Goal: Task Accomplishment & Management: Complete application form

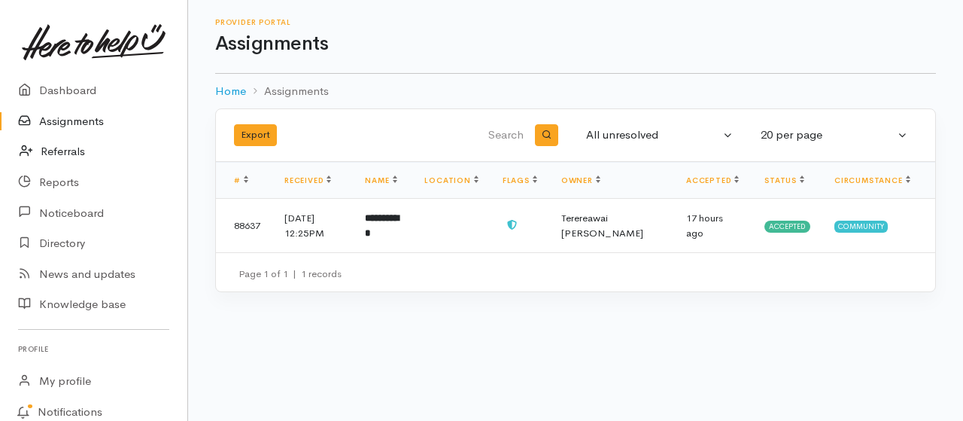
click at [66, 154] on link "Referrals" at bounding box center [93, 151] width 187 height 31
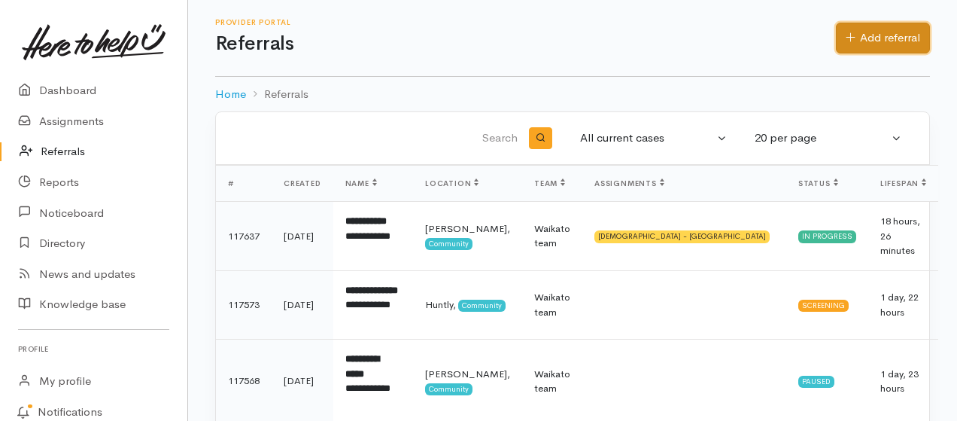
click at [876, 35] on link "Add referral" at bounding box center [883, 38] width 94 height 31
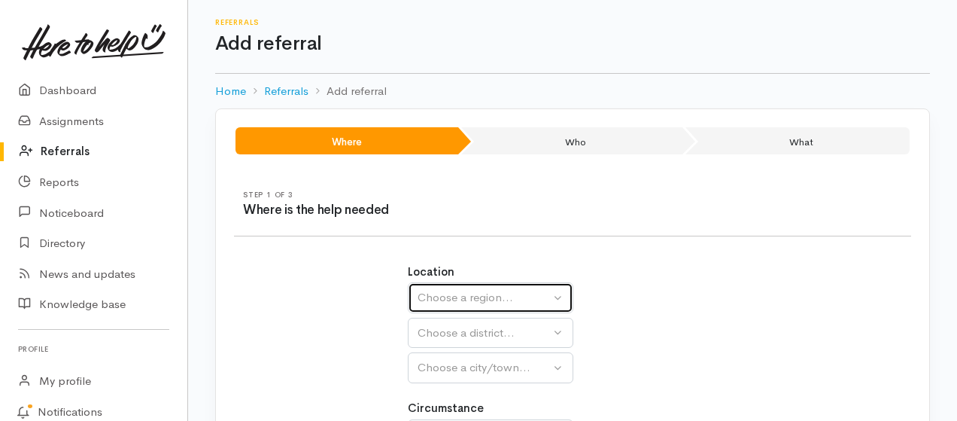
click at [494, 296] on div "Choose a region..." at bounding box center [484, 297] width 132 height 17
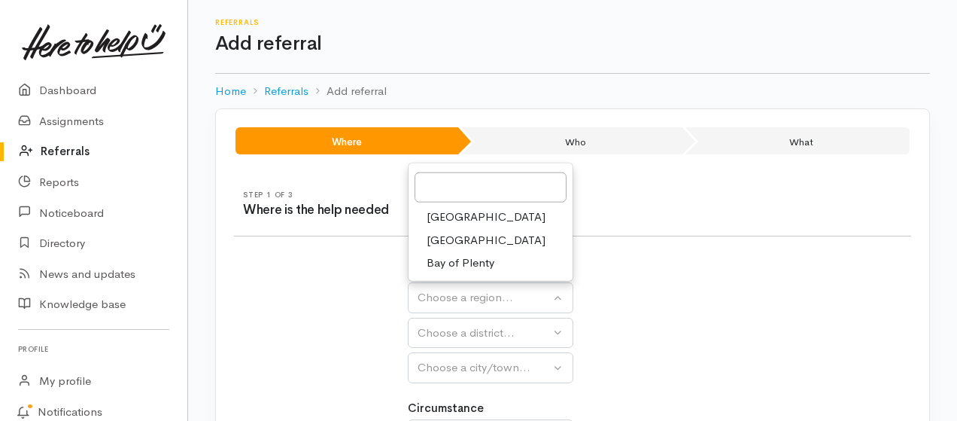
click at [447, 239] on span "Waikato" at bounding box center [486, 240] width 119 height 17
select select "3"
select select
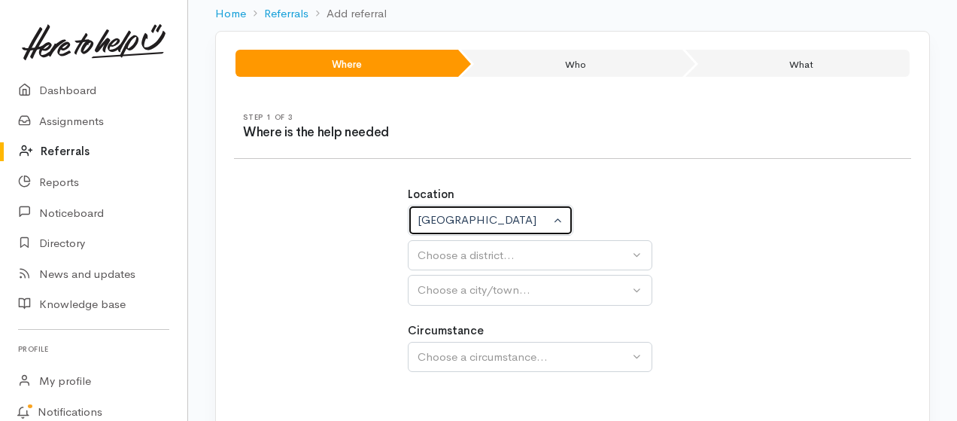
scroll to position [100, 0]
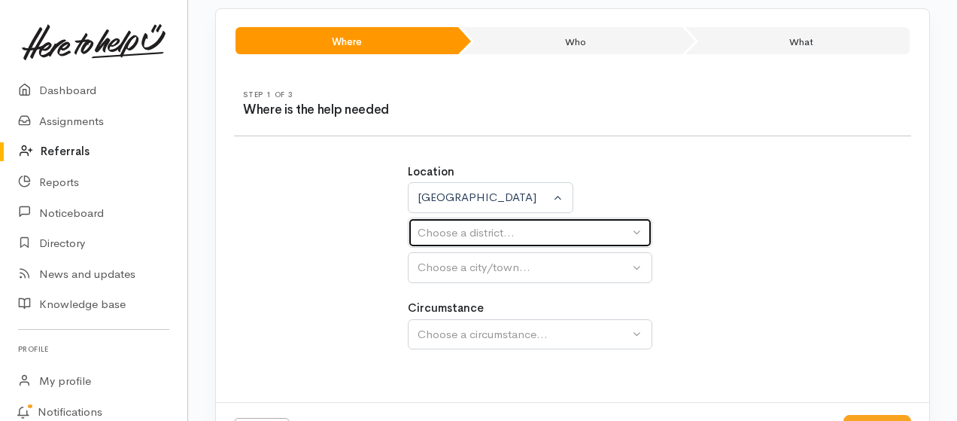
click at [634, 230] on button "Choose a district..." at bounding box center [530, 233] width 245 height 31
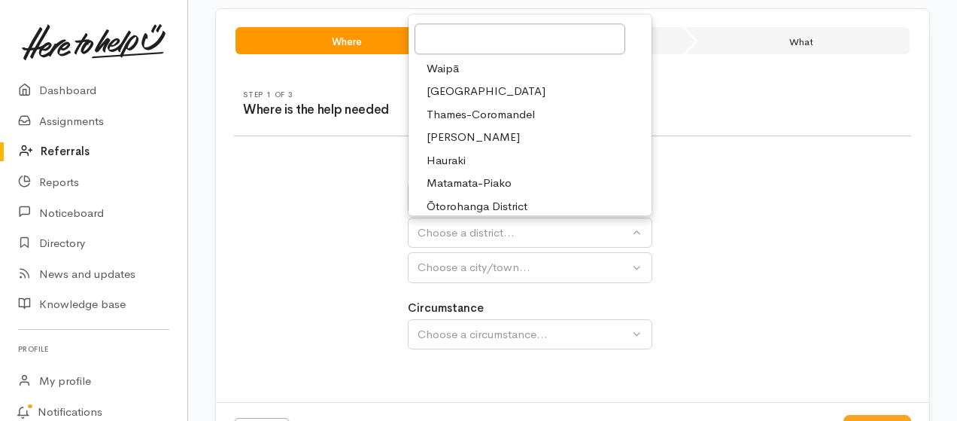
click at [449, 134] on span "Hamilton" at bounding box center [473, 137] width 93 height 17
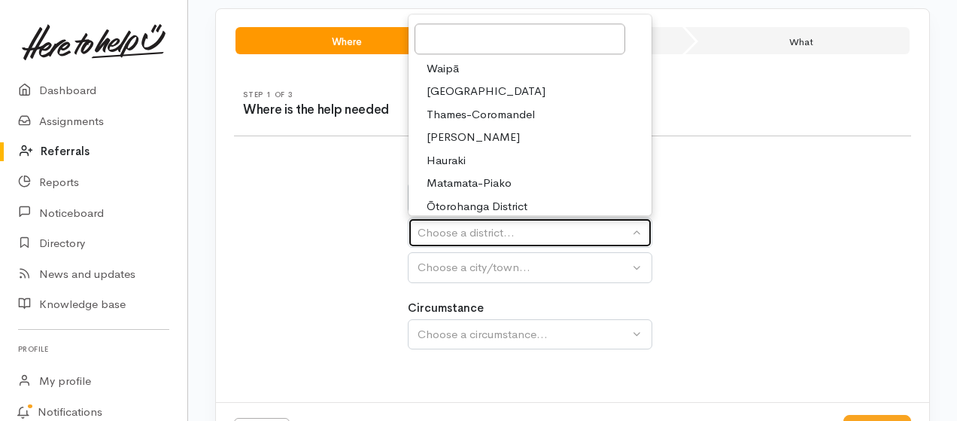
select select "4"
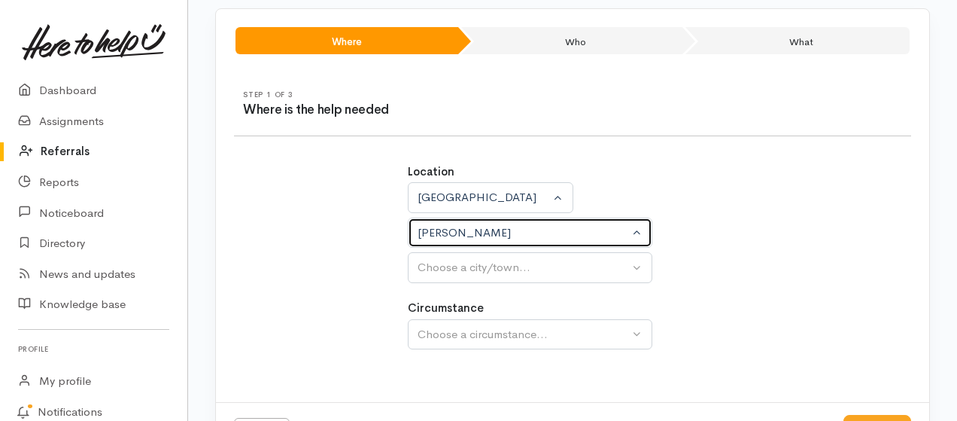
select select
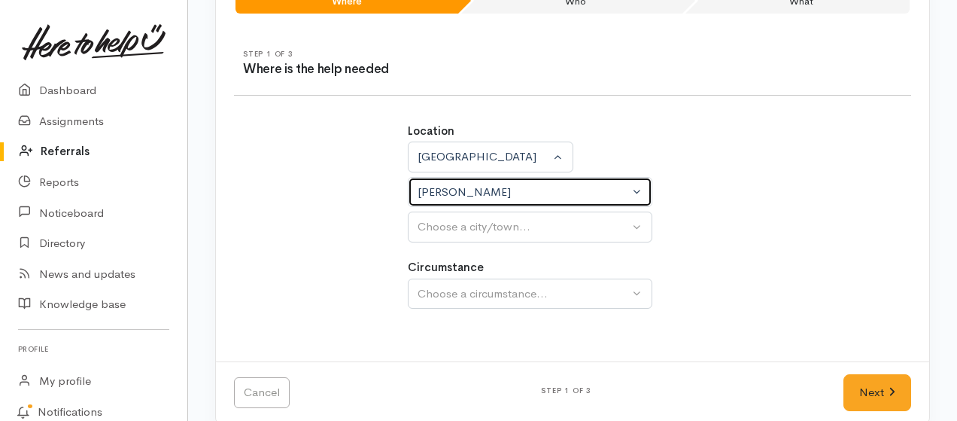
scroll to position [158, 0]
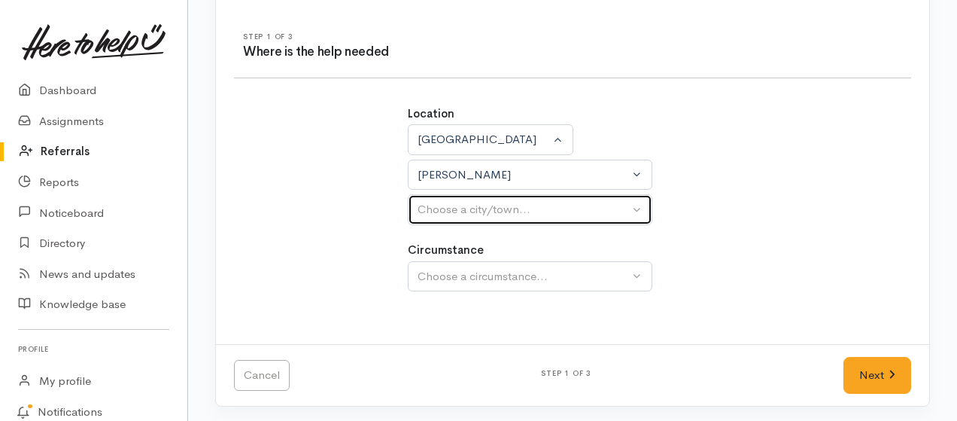
click at [635, 209] on button "Choose a city/town..." at bounding box center [530, 209] width 245 height 31
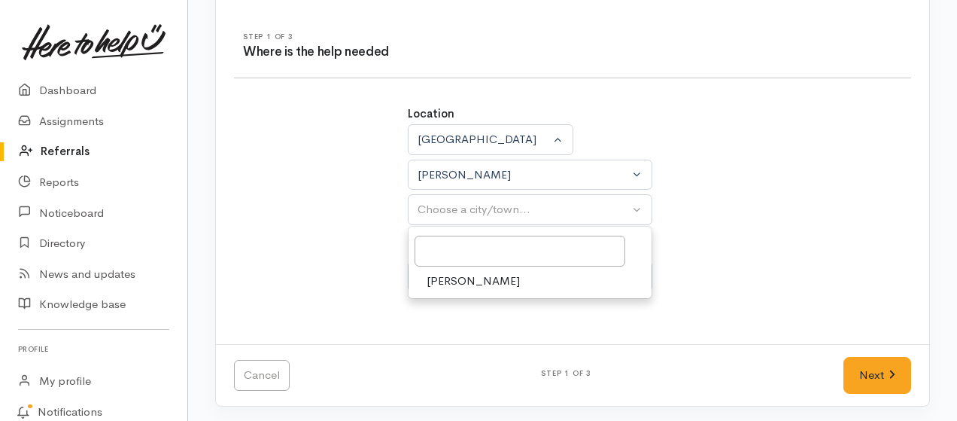
click at [726, 218] on div "Location Auckland Waikato Bay of Plenty Waikato Auckland Waikato Bay of Plenty …" at bounding box center [573, 165] width 330 height 120
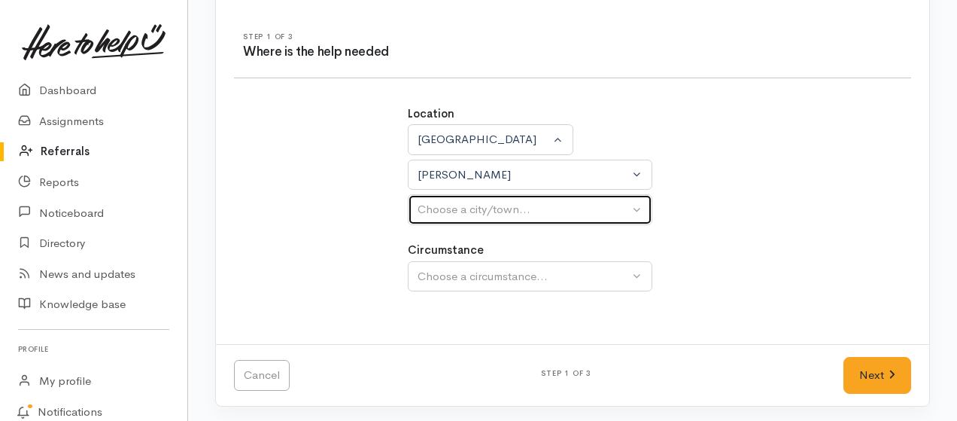
click at [638, 212] on button "Choose a city/town..." at bounding box center [530, 209] width 245 height 31
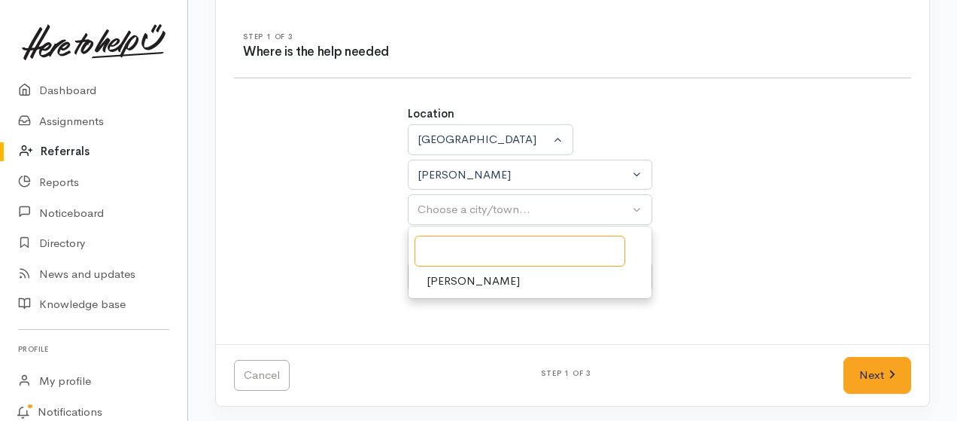
click at [537, 248] on input "Search" at bounding box center [520, 251] width 211 height 31
click at [462, 280] on span "Hamilton" at bounding box center [473, 280] width 93 height 17
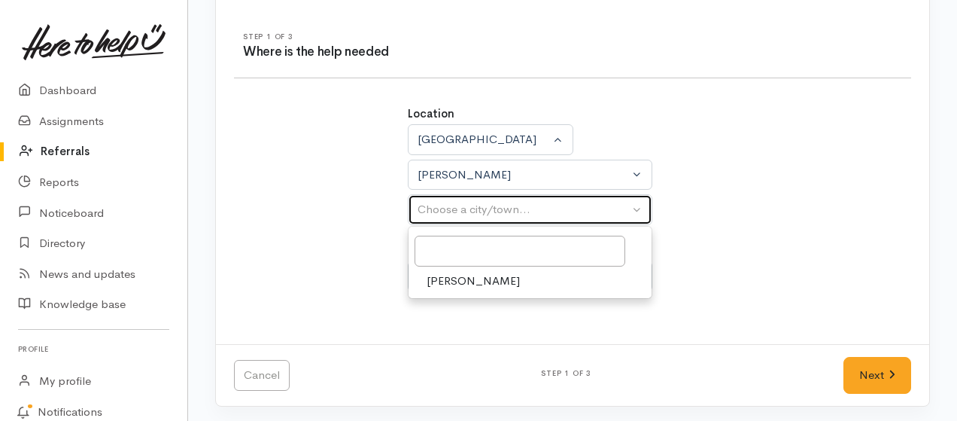
select select "1"
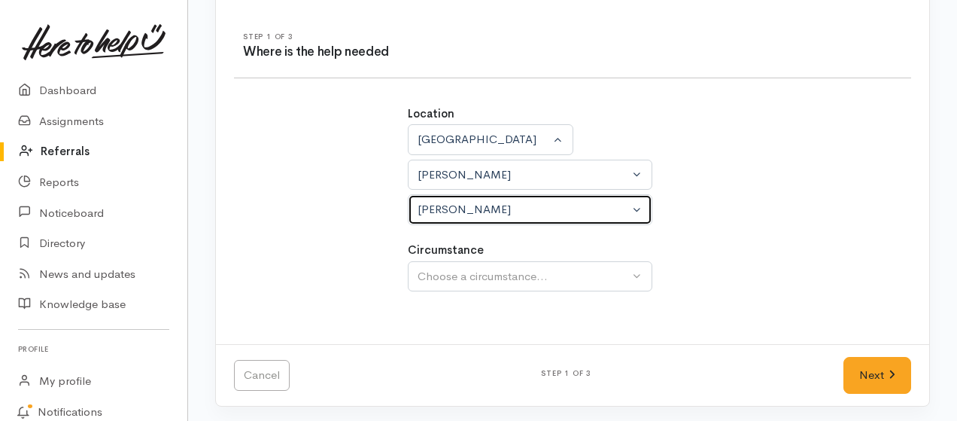
select select
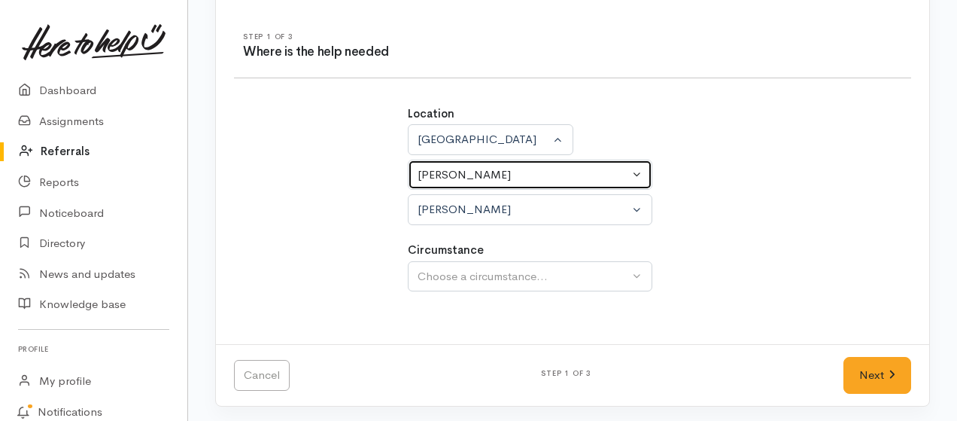
click at [637, 171] on button "Hamilton" at bounding box center [530, 175] width 245 height 31
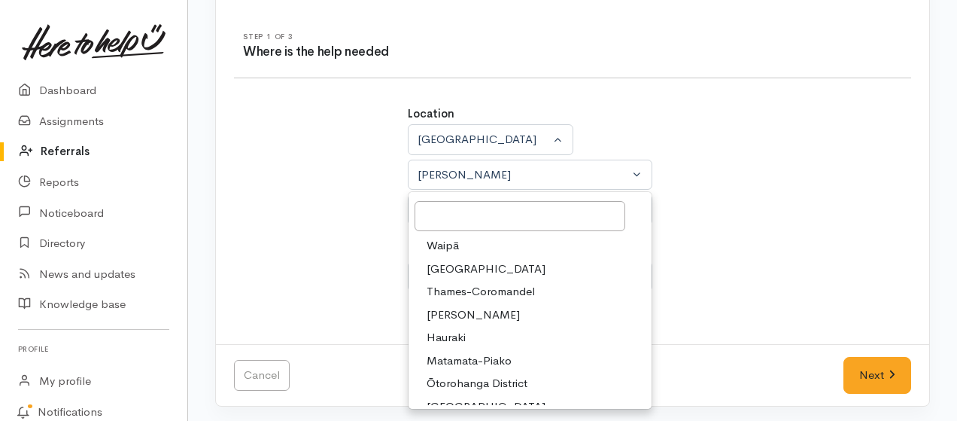
click at [453, 316] on span "Hamilton" at bounding box center [473, 314] width 93 height 17
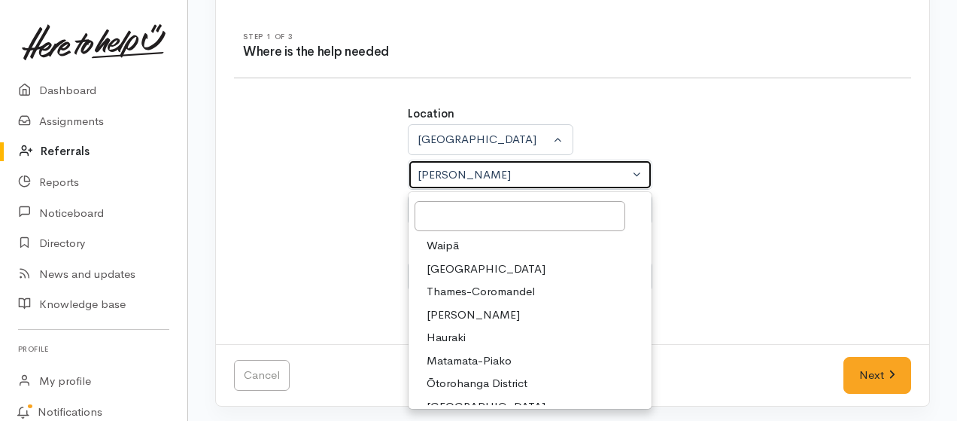
select select "4"
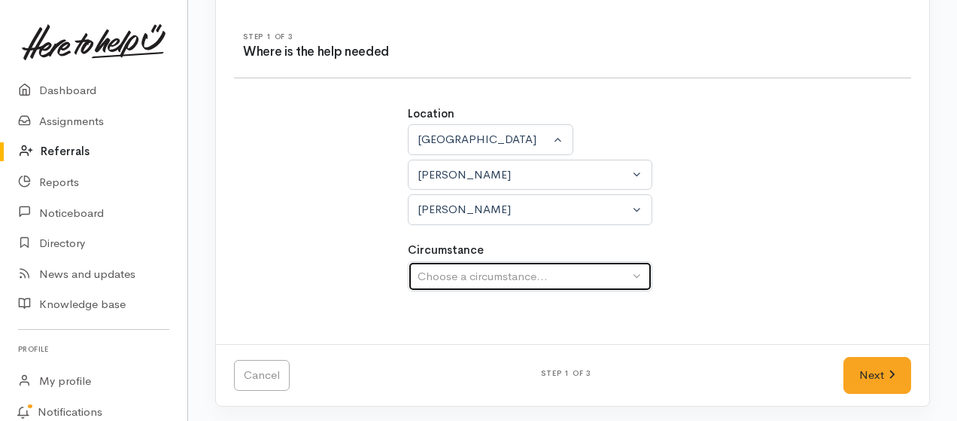
click at [634, 278] on button "Choose a circumstance..." at bounding box center [530, 276] width 245 height 31
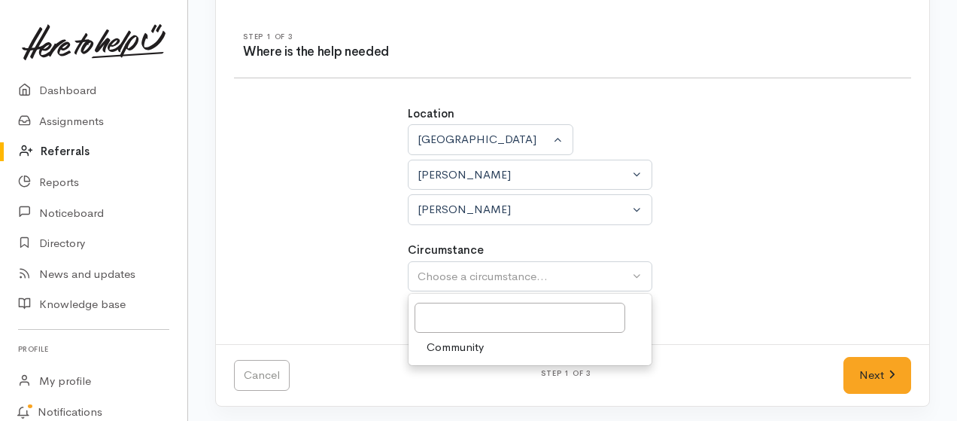
click at [448, 347] on span "Community" at bounding box center [455, 347] width 57 height 17
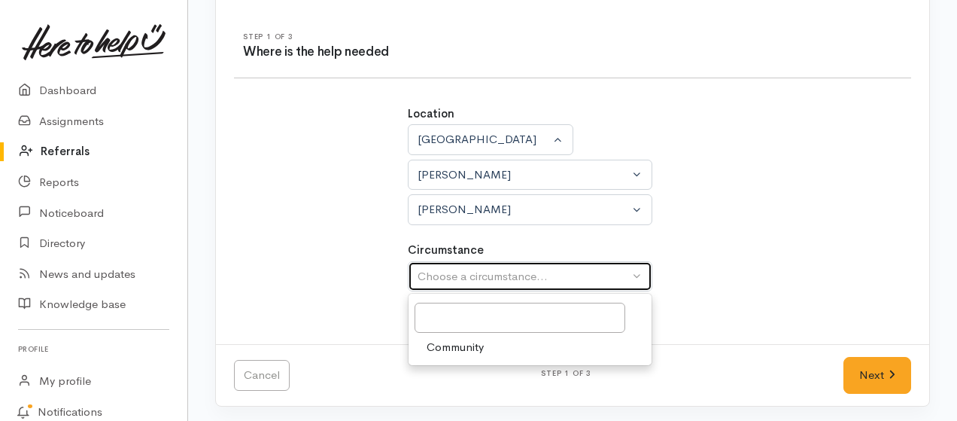
select select "2"
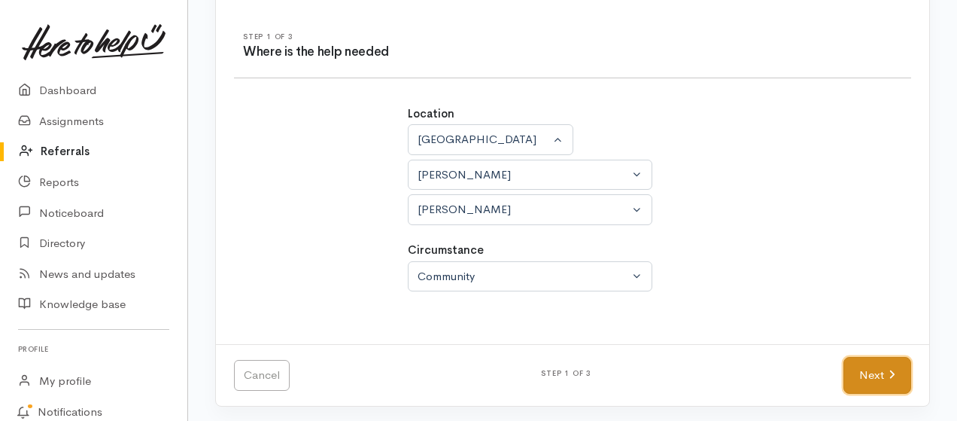
click at [879, 369] on link "Next" at bounding box center [878, 375] width 68 height 37
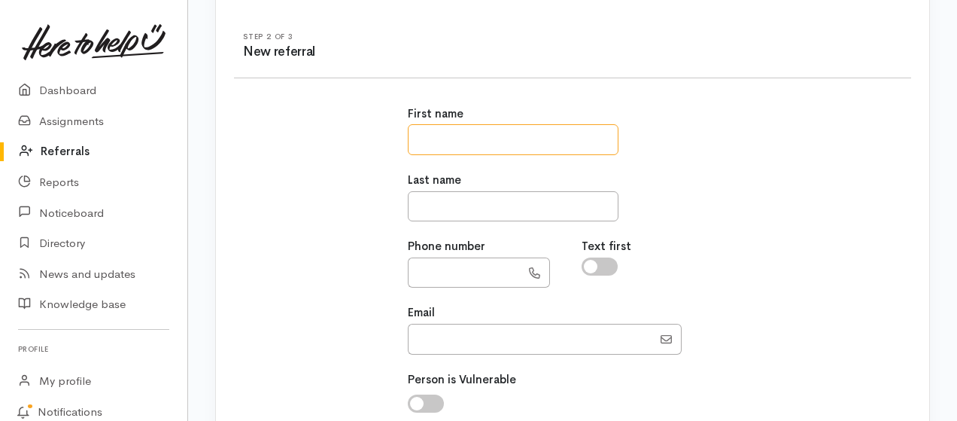
click at [459, 134] on input "text" at bounding box center [513, 139] width 211 height 31
type input "*****"
click at [464, 211] on input "text" at bounding box center [513, 206] width 211 height 31
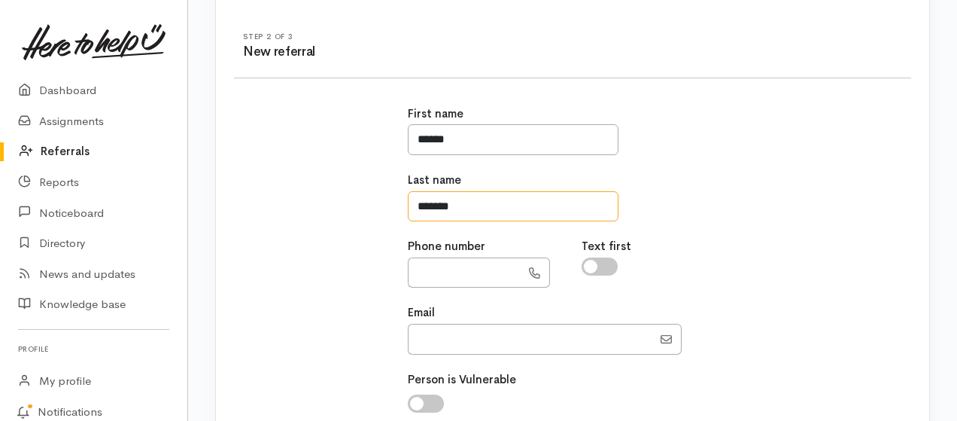
type input "*******"
click at [464, 281] on input "text" at bounding box center [464, 272] width 113 height 31
type input "**********"
click at [592, 265] on input "checkbox" at bounding box center [600, 266] width 36 height 18
checkbox input "true"
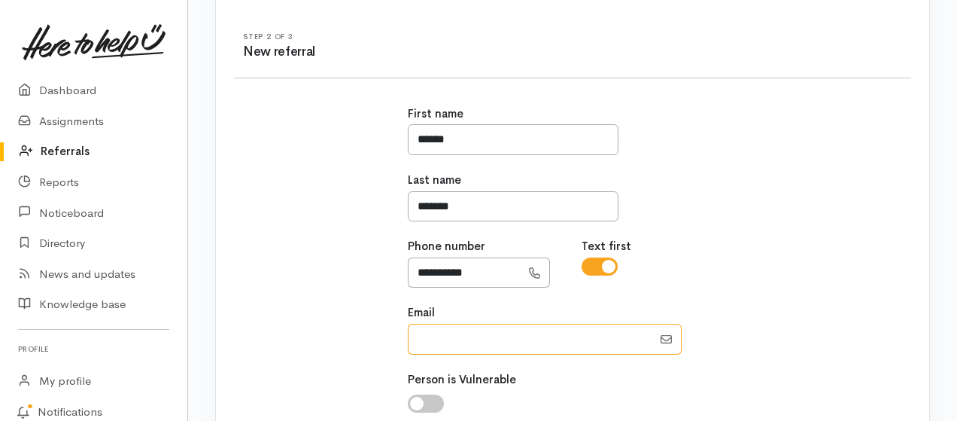
click at [542, 333] on input "Email" at bounding box center [530, 339] width 245 height 31
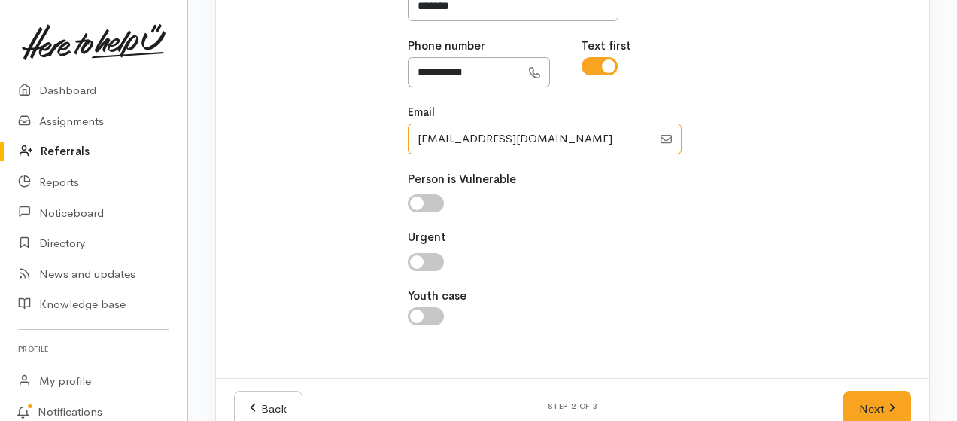
scroll to position [391, 0]
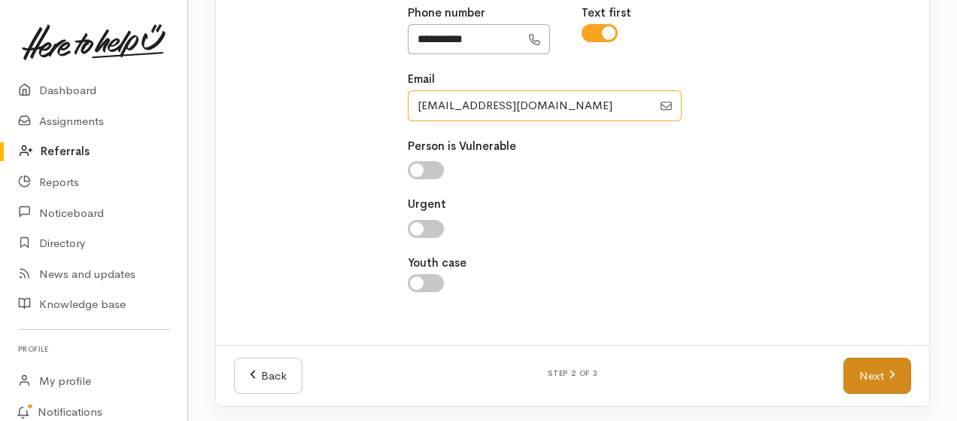
type input "teramaeriepa@gmail.com"
click at [860, 368] on link "Next" at bounding box center [878, 376] width 68 height 37
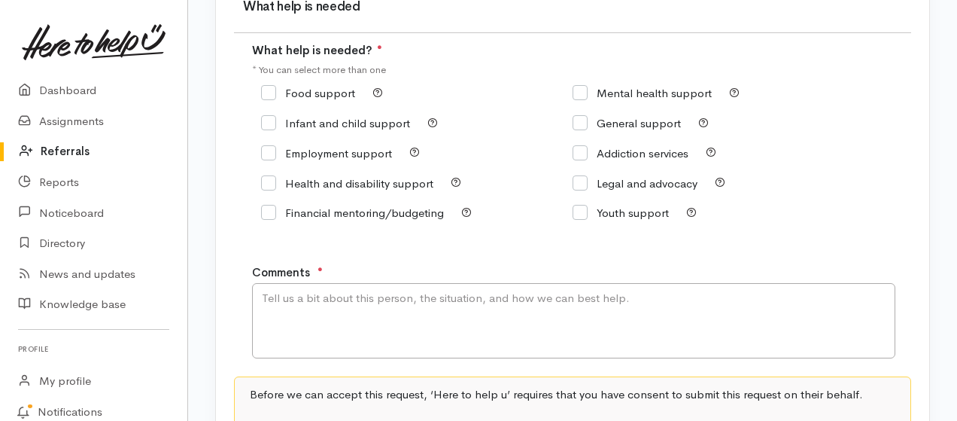
scroll to position [164, 0]
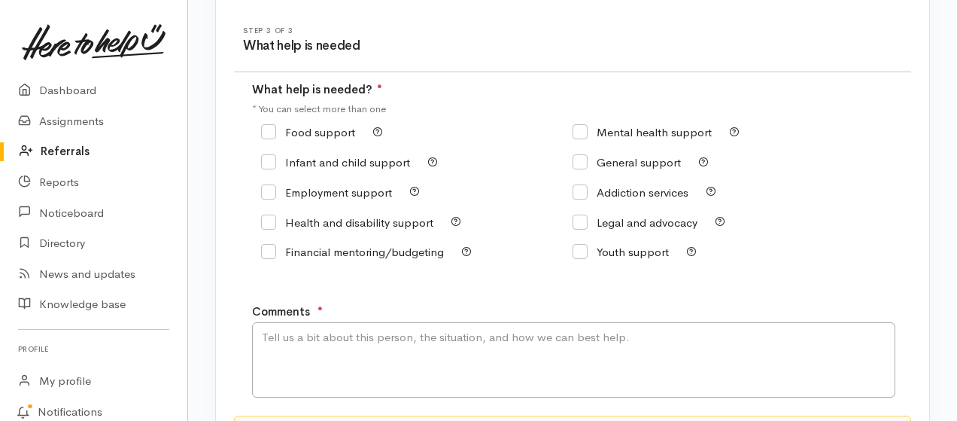
click at [274, 251] on input "Financial mentoring/budgeting" at bounding box center [352, 251] width 183 height 11
checkbox input "true"
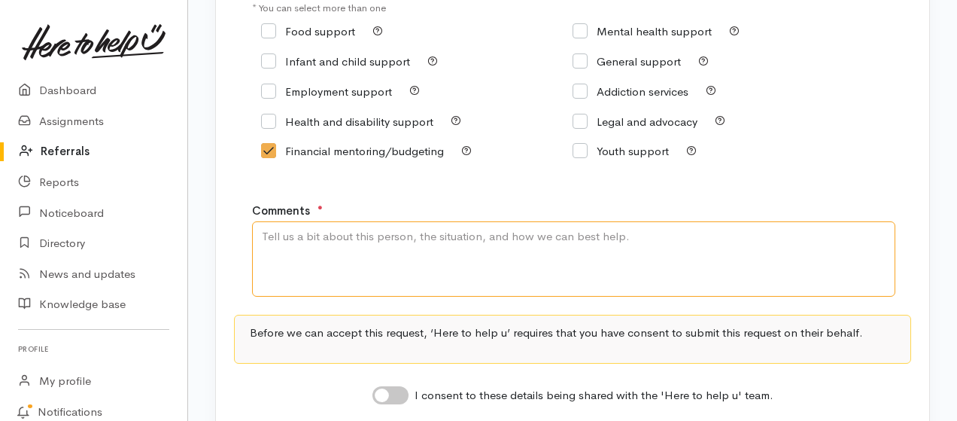
click at [452, 241] on textarea "Comments" at bounding box center [574, 258] width 644 height 75
click at [537, 242] on textarea "I have a Whaanau who need to find a house as they are in transitional housing" at bounding box center [574, 258] width 644 height 75
click at [713, 240] on textarea "I have a Whaanau who need to find a house as they are currently in transitional…" at bounding box center [574, 258] width 644 height 75
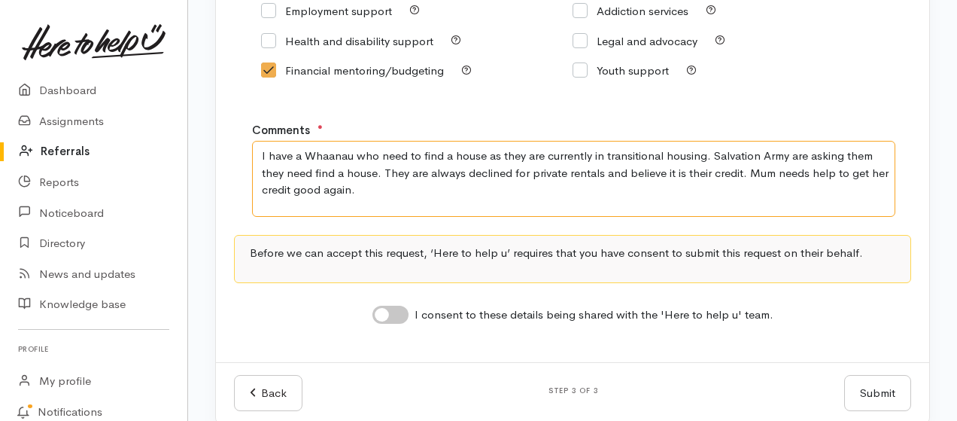
scroll to position [366, 0]
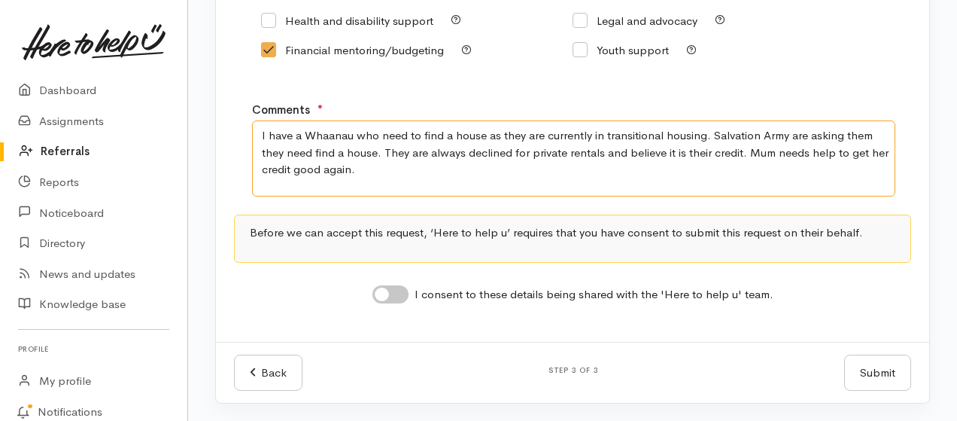
type textarea "I have a Whaanau who need to find a house as they are currently in transitional…"
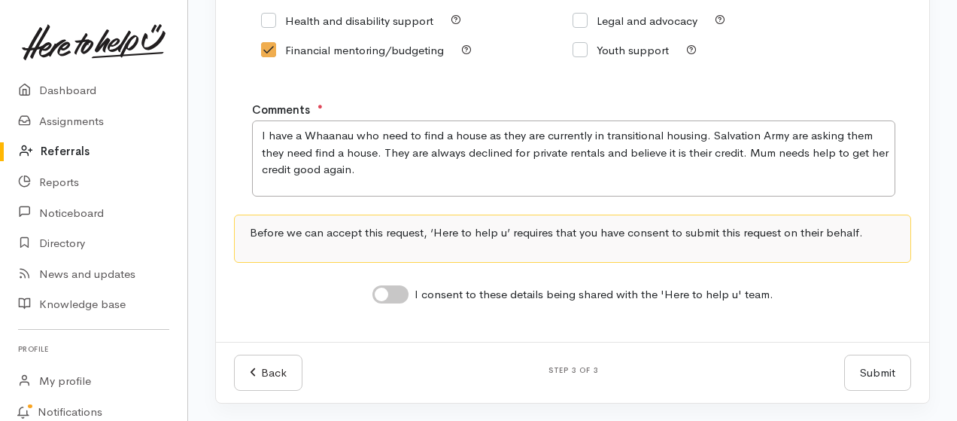
click at [385, 300] on input "I consent to these details being shared with the 'Here to help u' team." at bounding box center [391, 294] width 36 height 18
checkbox input "true"
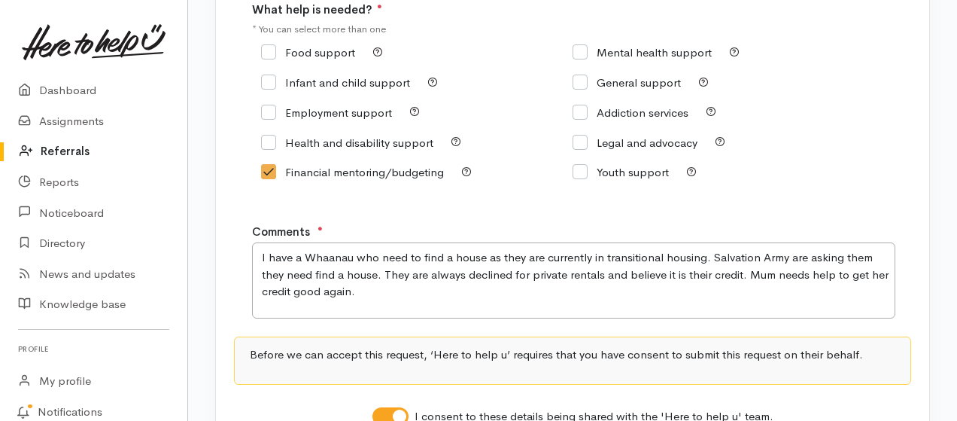
scroll to position [265, 0]
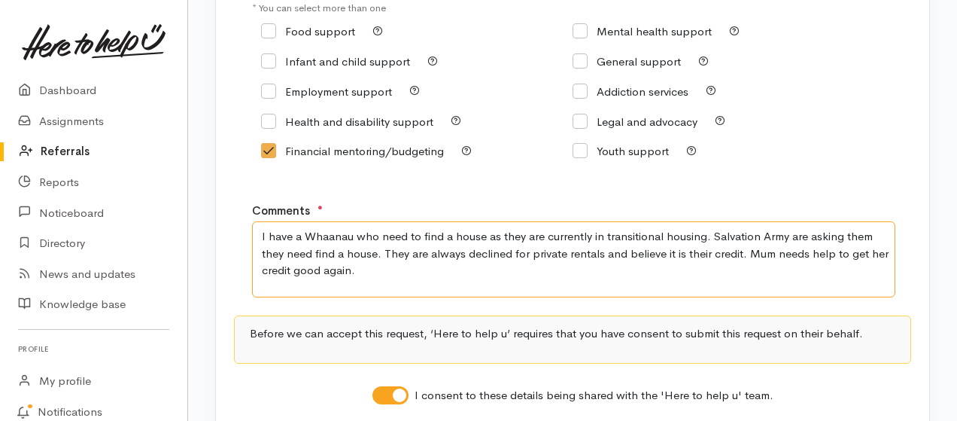
click at [342, 275] on textarea "I have a Whaanau who need to find a house as they are currently in transitional…" at bounding box center [574, 258] width 644 height 75
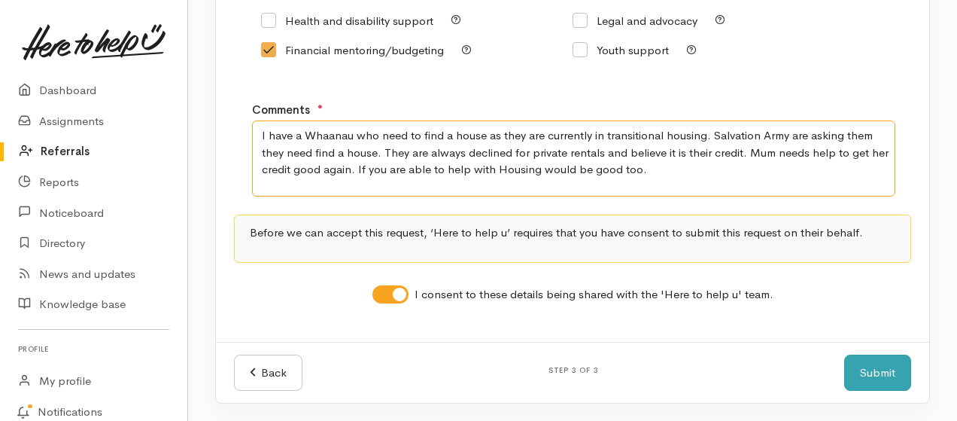
type textarea "I have a Whaanau who need to find a house as they are currently in transitional…"
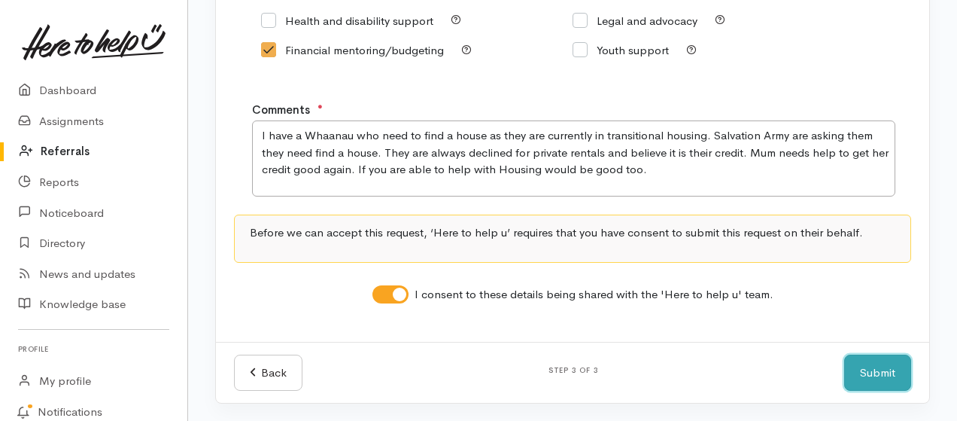
click at [867, 374] on button "Submit" at bounding box center [877, 372] width 67 height 37
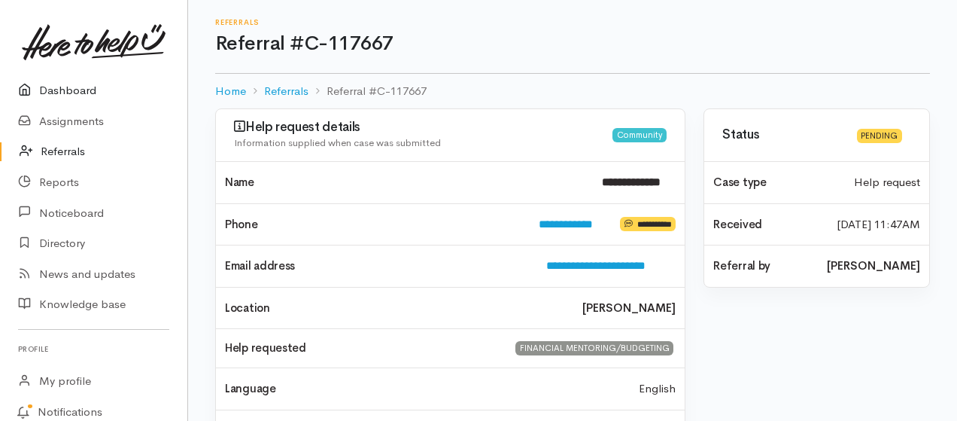
click at [53, 90] on link "Dashboard" at bounding box center [93, 90] width 187 height 31
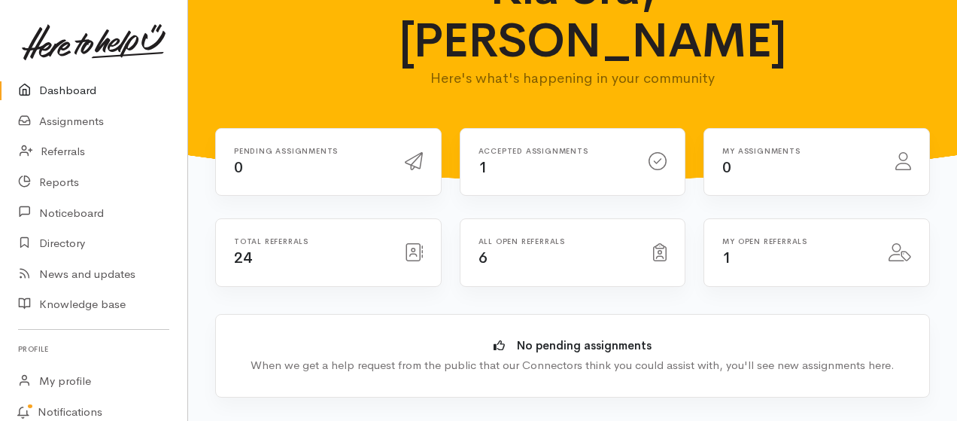
scroll to position [100, 0]
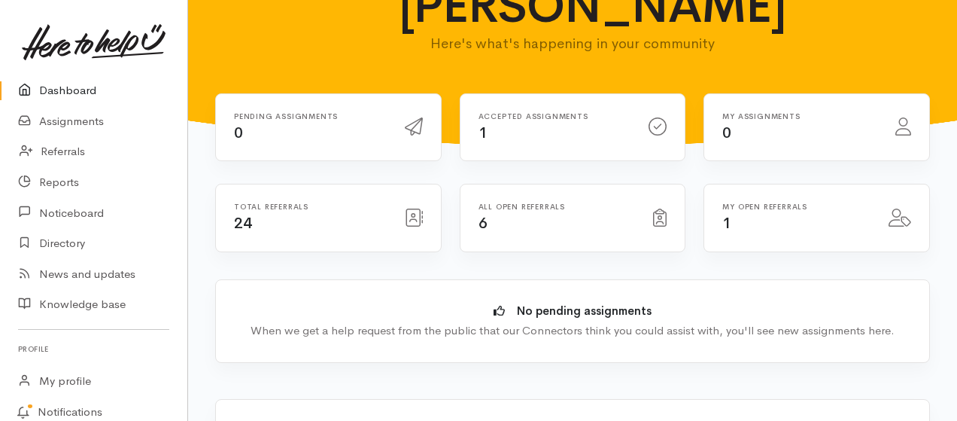
click at [583, 123] on div "Accepted assignments 1" at bounding box center [555, 127] width 171 height 31
click at [540, 121] on div "Accepted assignments 1" at bounding box center [555, 127] width 171 height 31
click at [69, 119] on link "Assignments" at bounding box center [93, 121] width 187 height 31
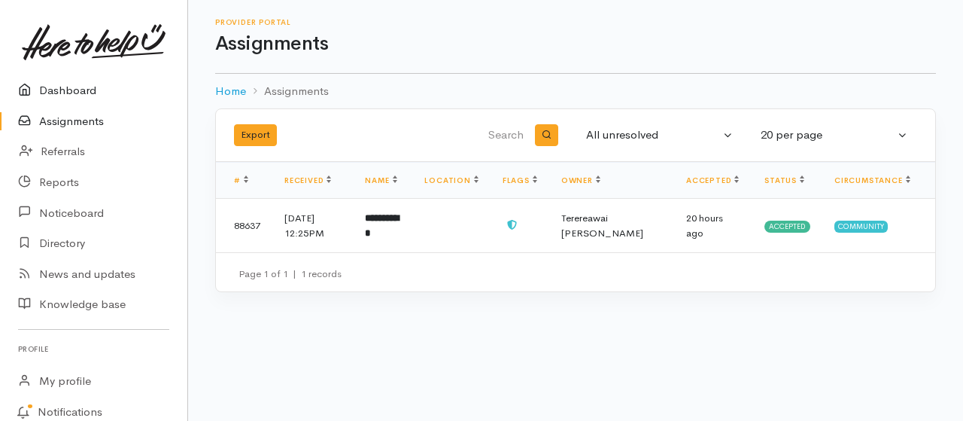
click at [65, 91] on link "Dashboard" at bounding box center [93, 90] width 187 height 31
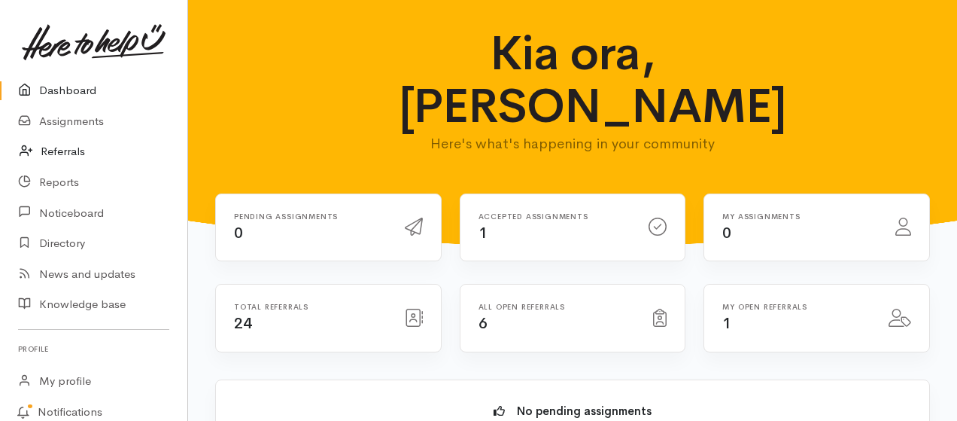
click at [69, 147] on link "Referrals" at bounding box center [93, 151] width 187 height 31
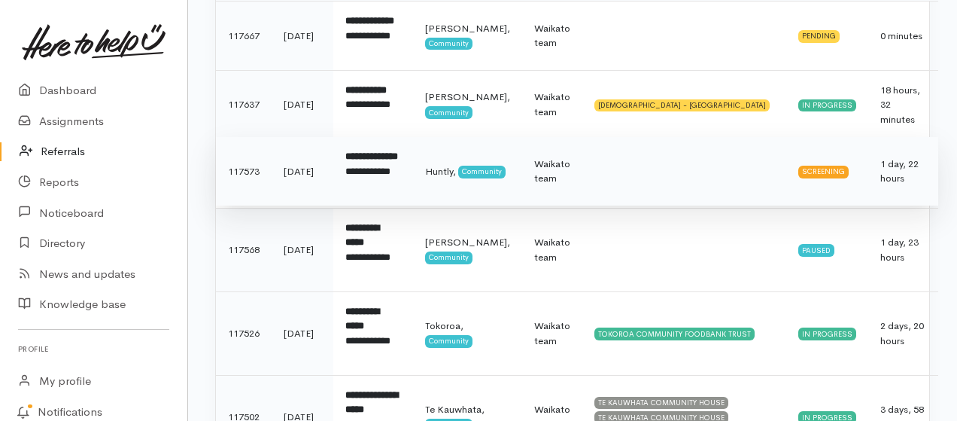
scroll to position [301, 0]
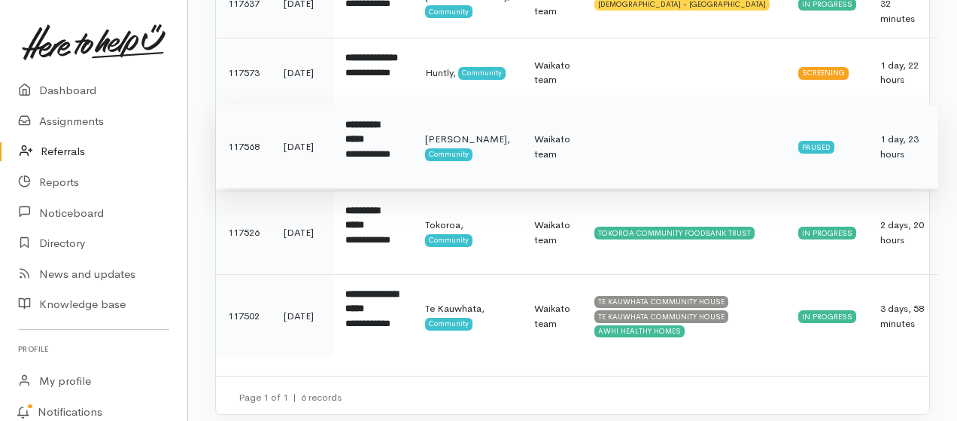
click at [803, 153] on div "Paused" at bounding box center [817, 147] width 36 height 12
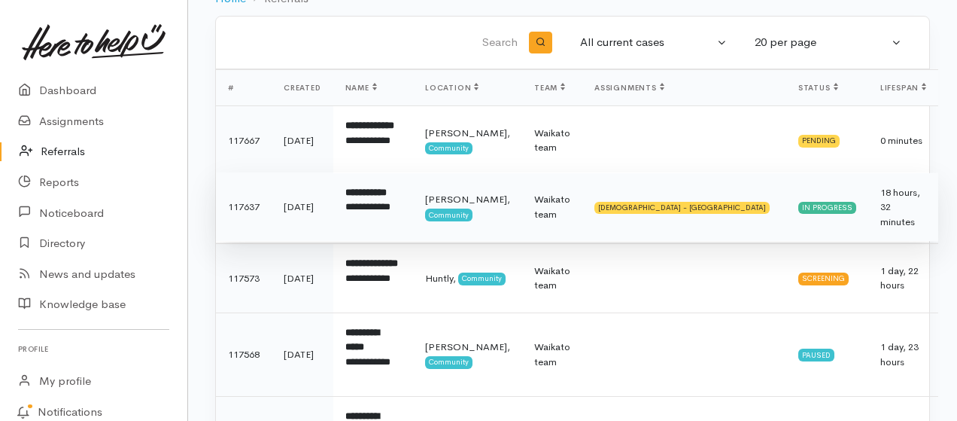
scroll to position [72, 0]
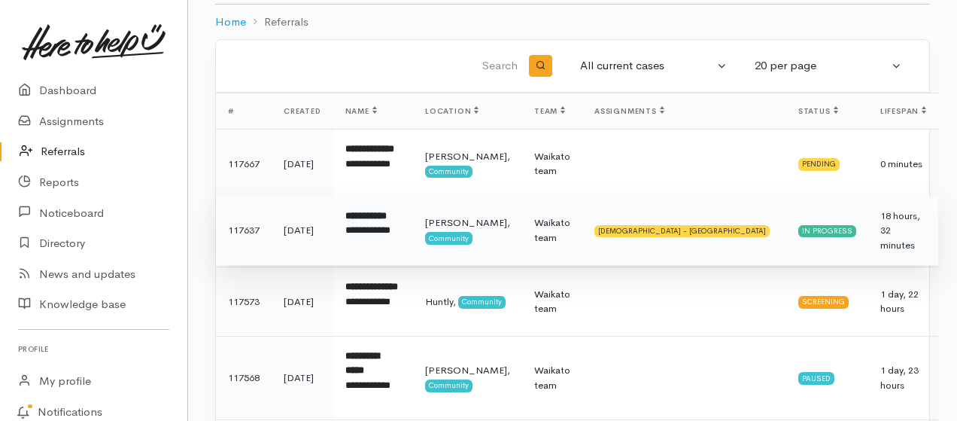
click at [816, 237] on div "In progress" at bounding box center [828, 231] width 58 height 12
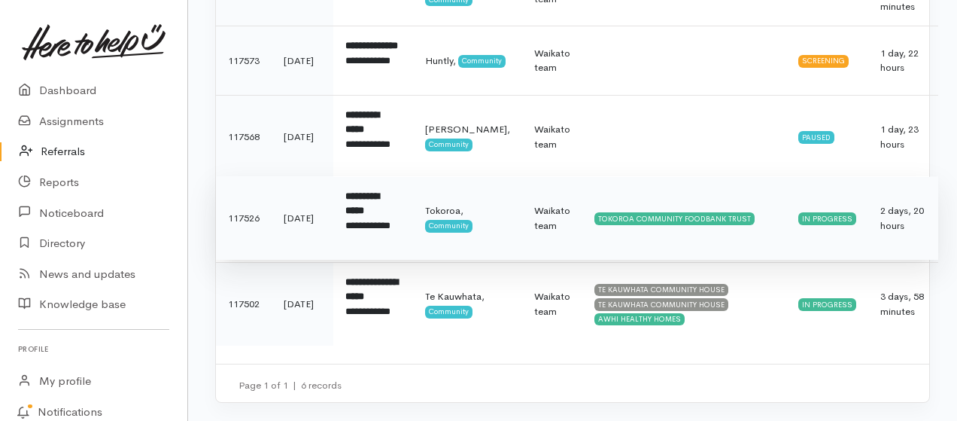
scroll to position [354, 0]
click at [809, 212] on div "In progress" at bounding box center [828, 218] width 58 height 12
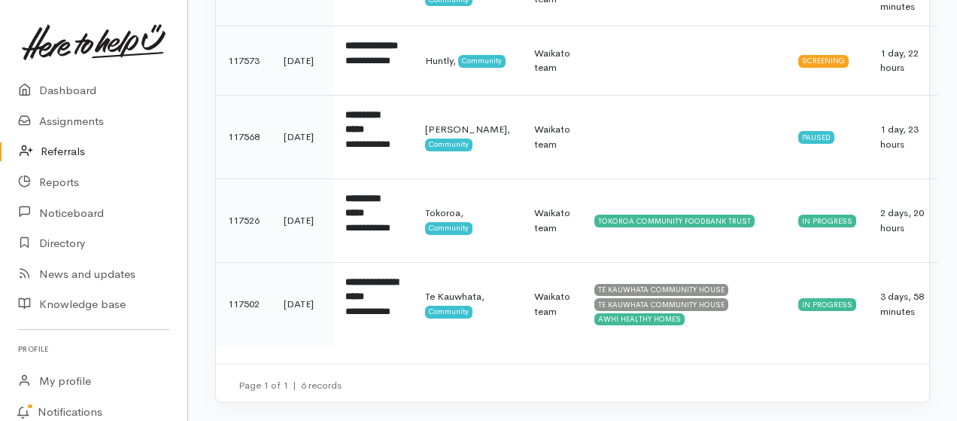
scroll to position [354, 0]
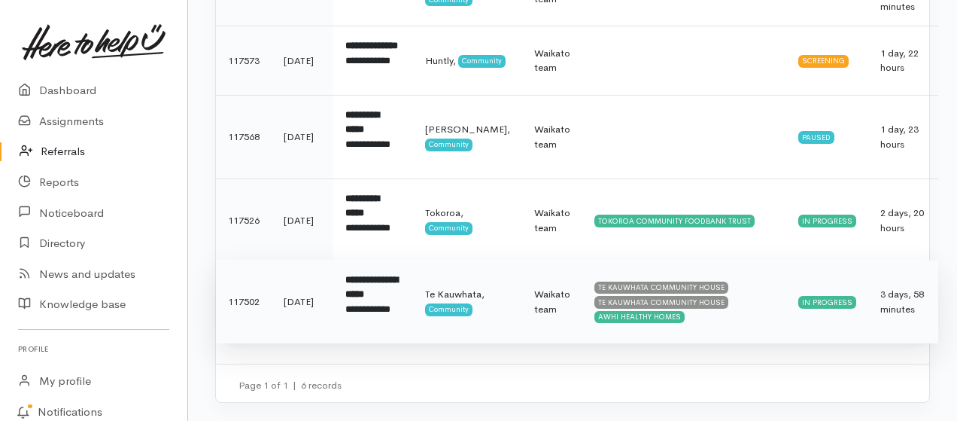
click at [818, 296] on div "In progress" at bounding box center [828, 302] width 58 height 12
